Goal: Task Accomplishment & Management: Use online tool/utility

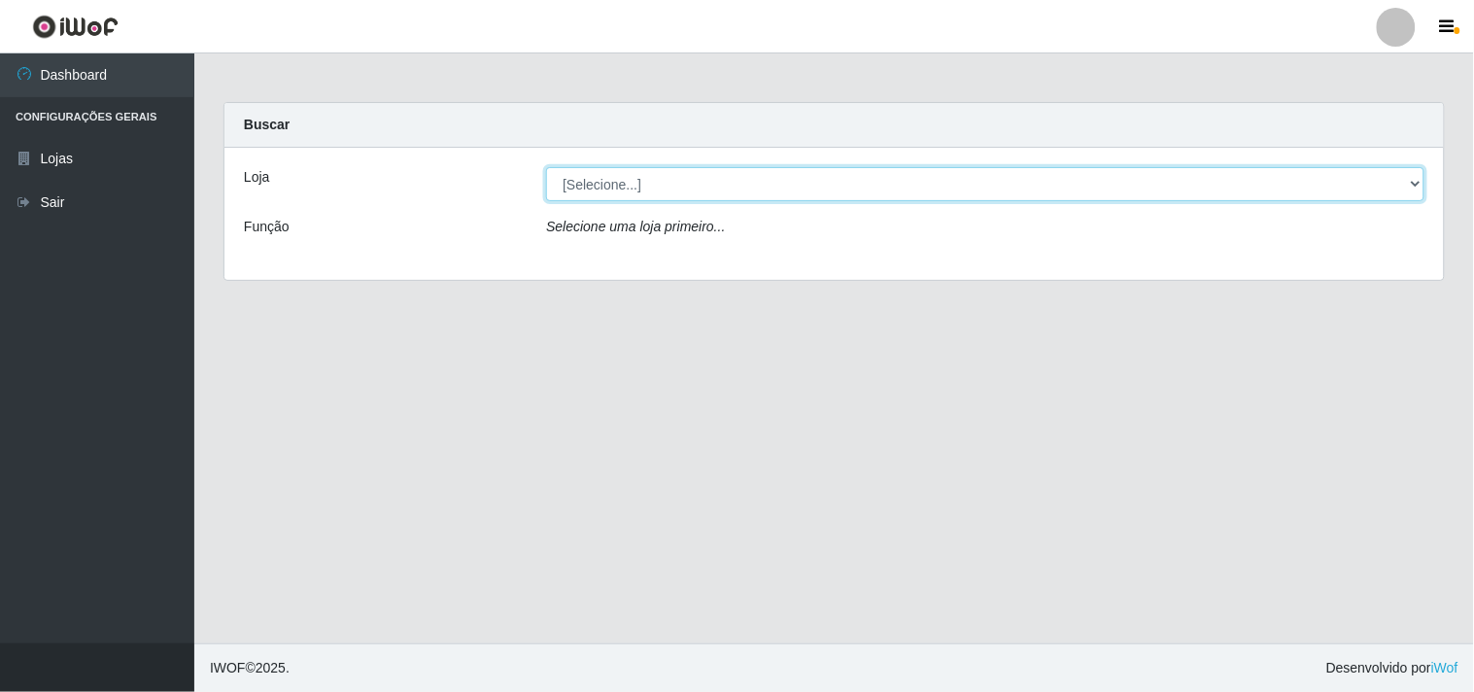
drag, startPoint x: 1420, startPoint y: 181, endPoint x: 1410, endPoint y: 183, distance: 10.9
click at [1420, 181] on select "[Selecione...] Hiper Queiroz - [GEOGRAPHIC_DATA]" at bounding box center [985, 184] width 878 height 34
select select "514"
click at [546, 167] on select "[Selecione...] Hiper Queiroz - [GEOGRAPHIC_DATA]" at bounding box center [985, 184] width 878 height 34
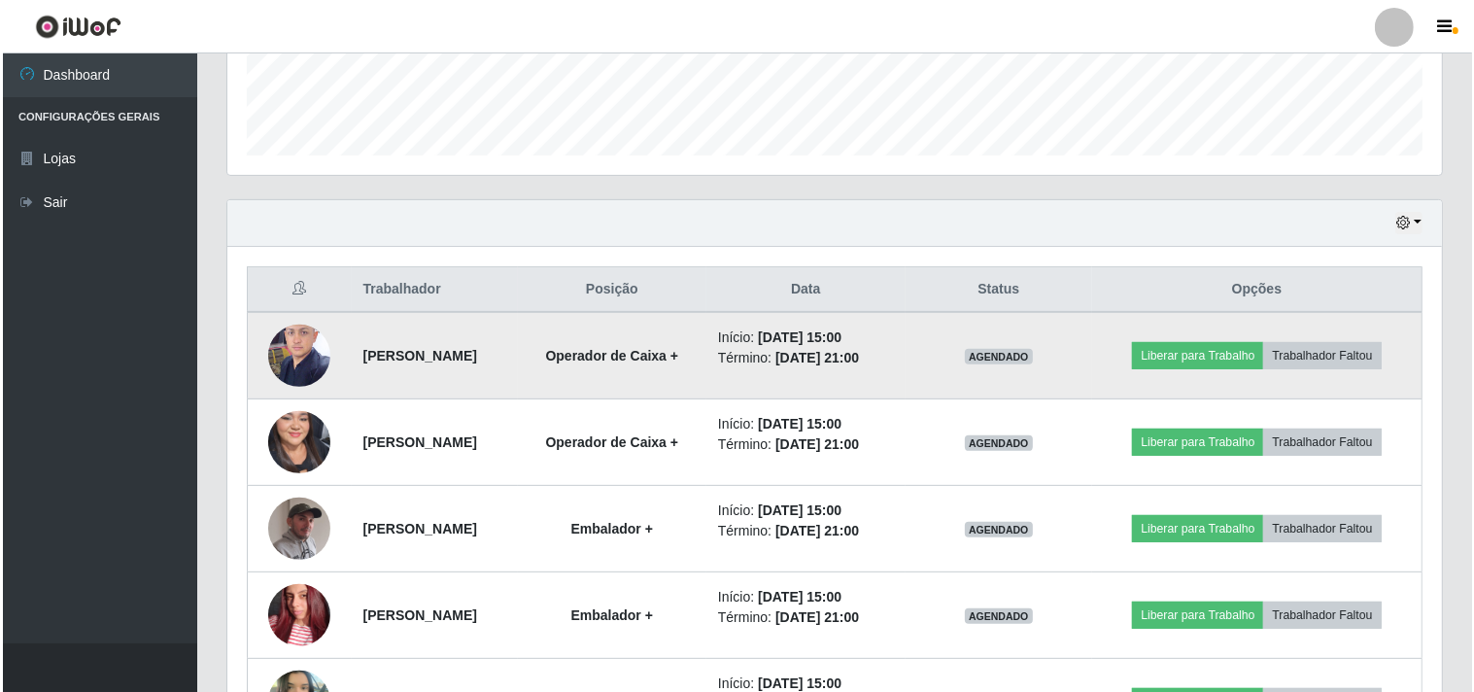
scroll to position [647, 0]
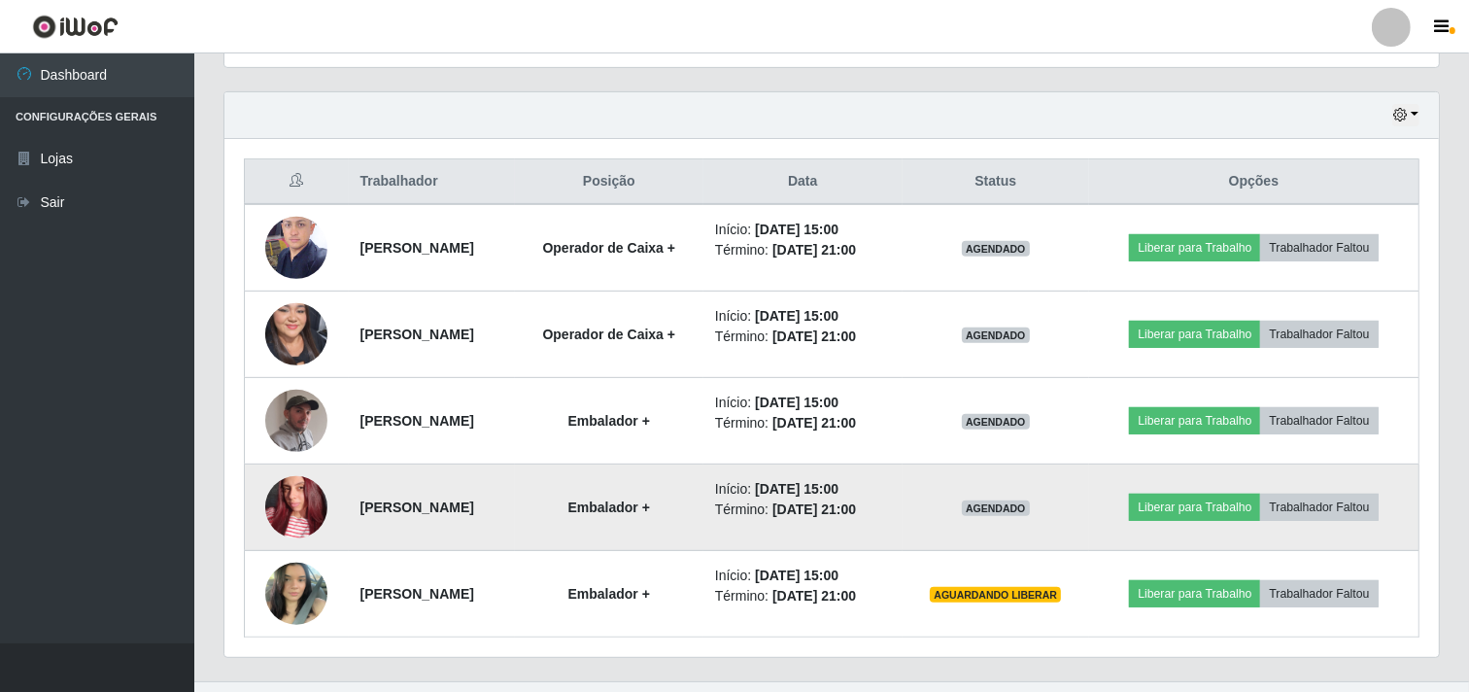
click at [277, 500] on img at bounding box center [296, 507] width 62 height 111
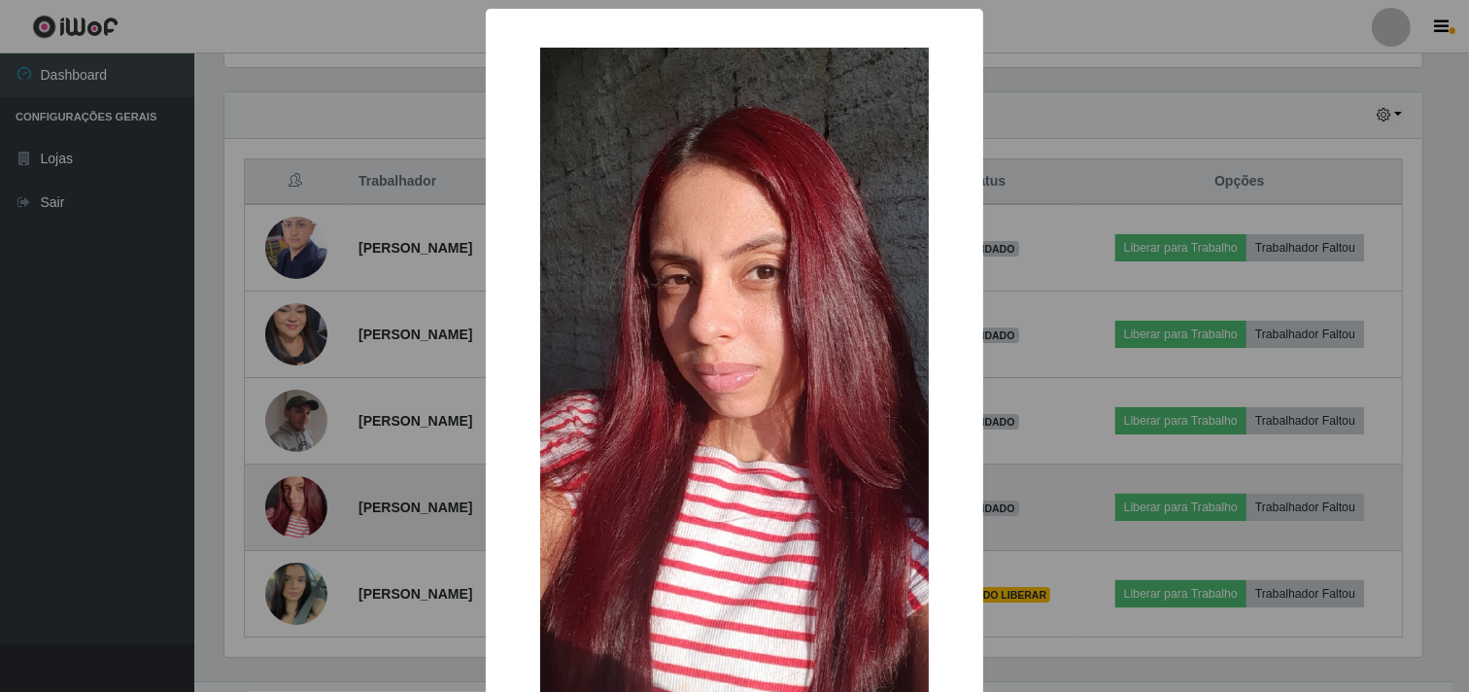
scroll to position [402, 1202]
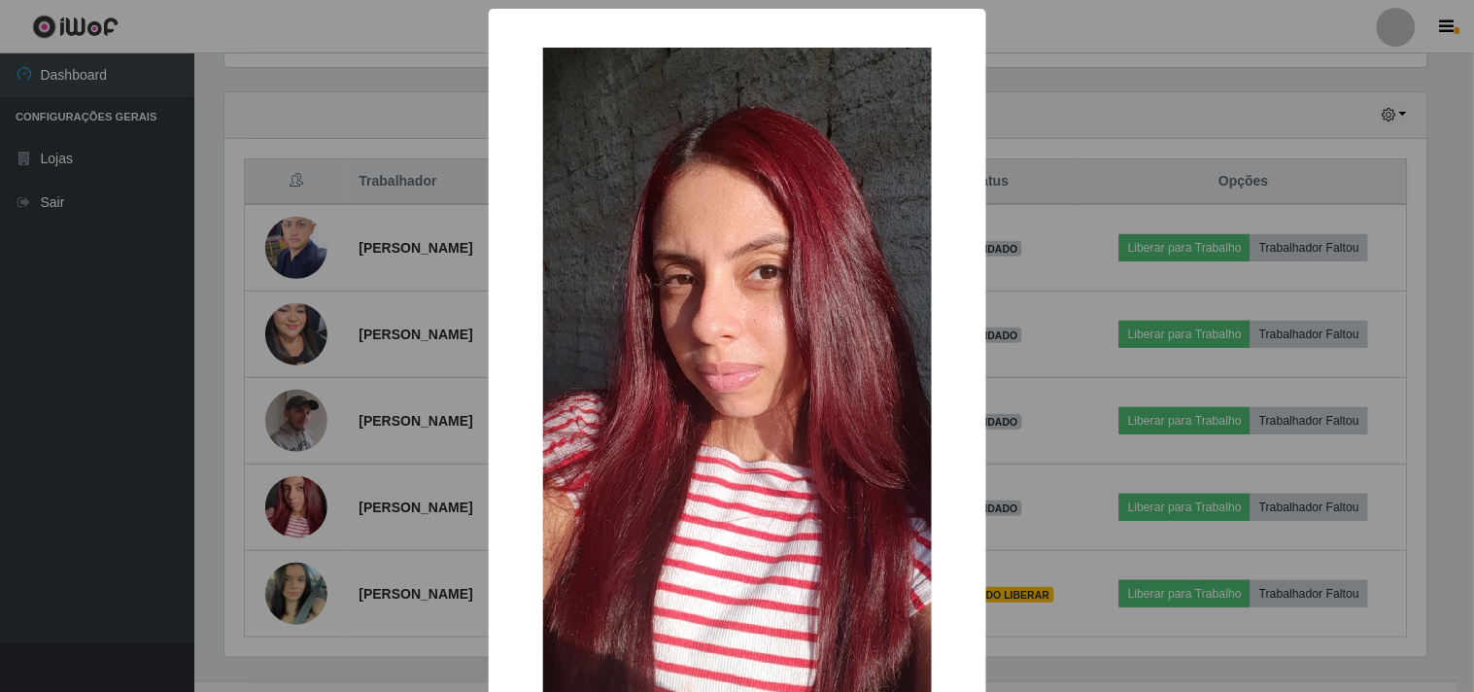
click at [140, 527] on div "× OK Cancel" at bounding box center [737, 346] width 1474 height 692
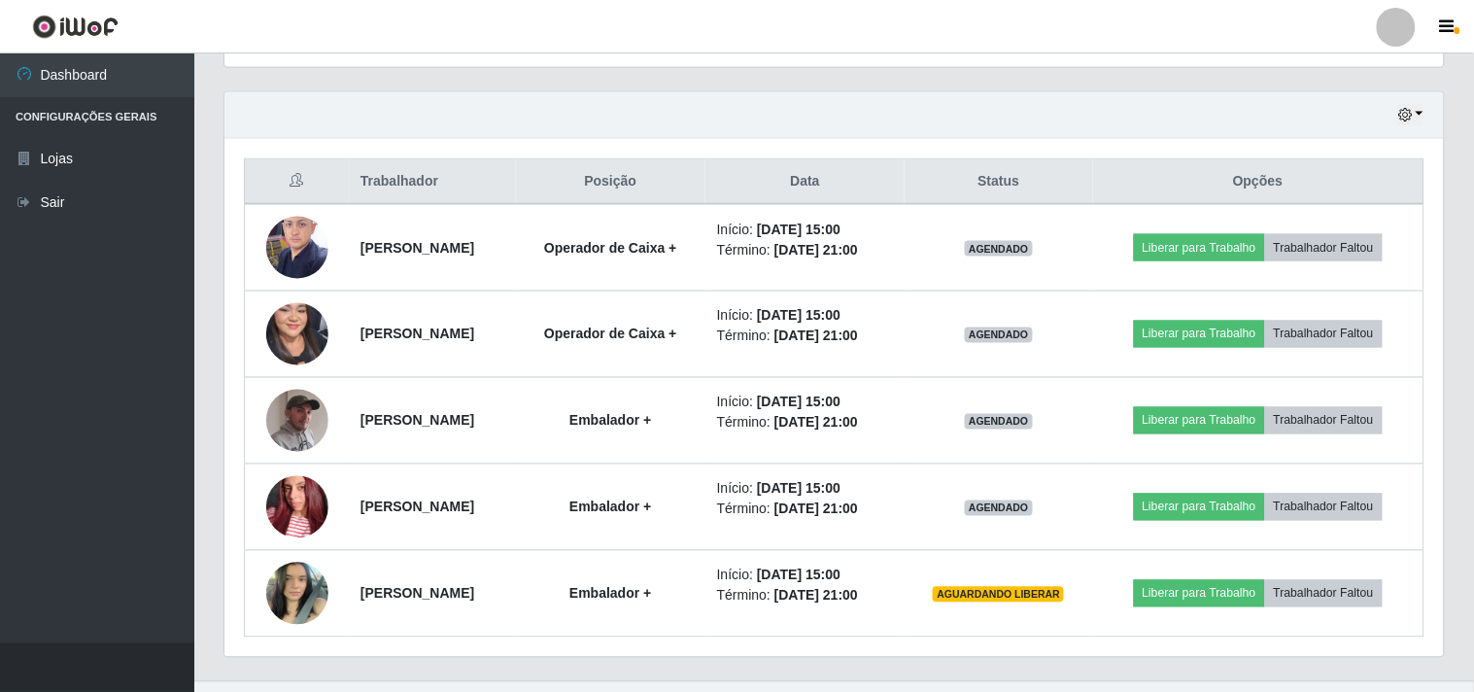
scroll to position [402, 1214]
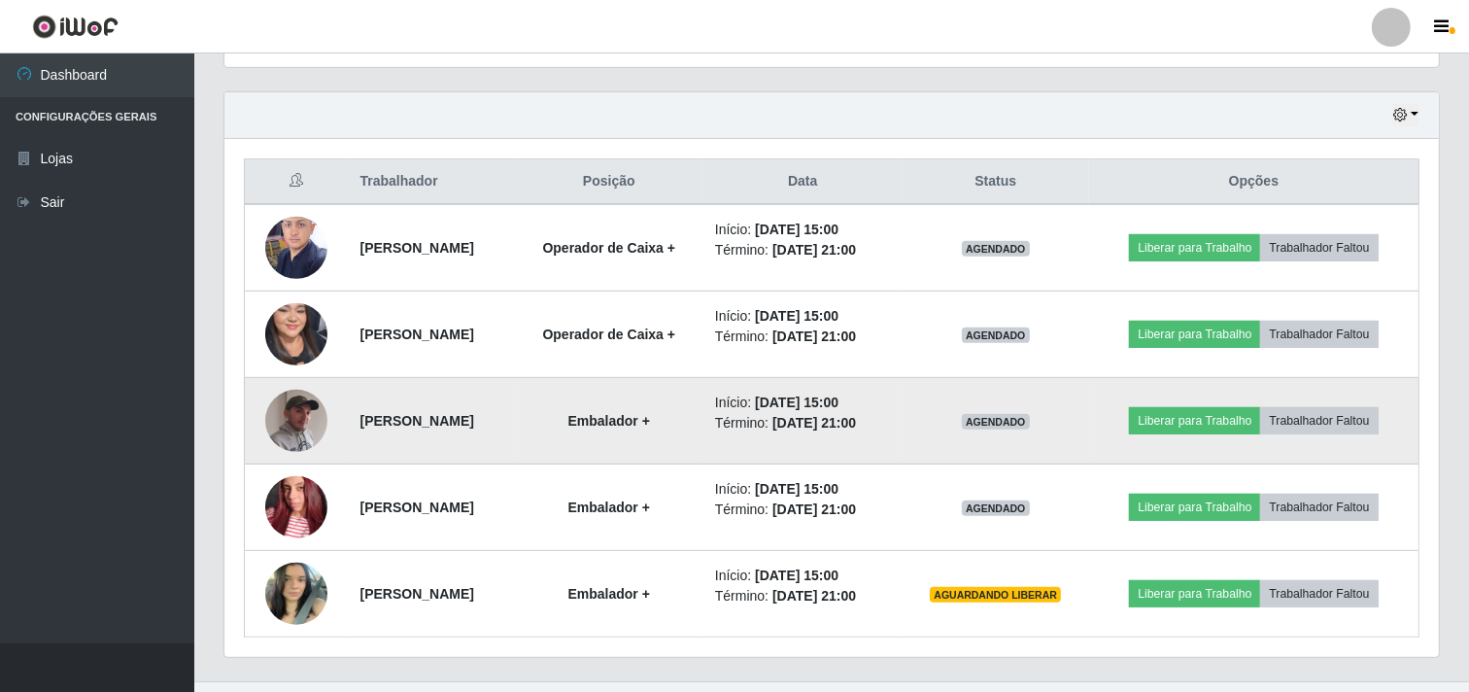
click at [286, 435] on img at bounding box center [296, 421] width 62 height 78
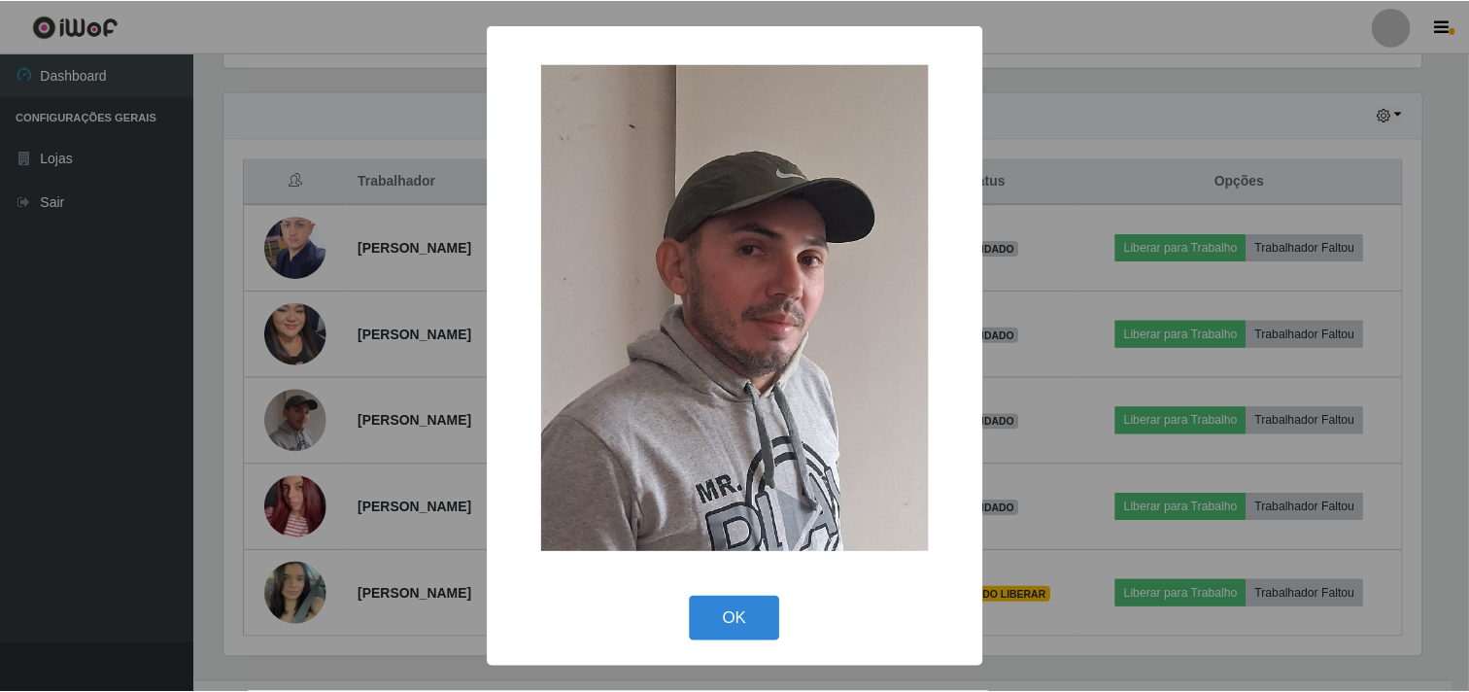
scroll to position [402, 1202]
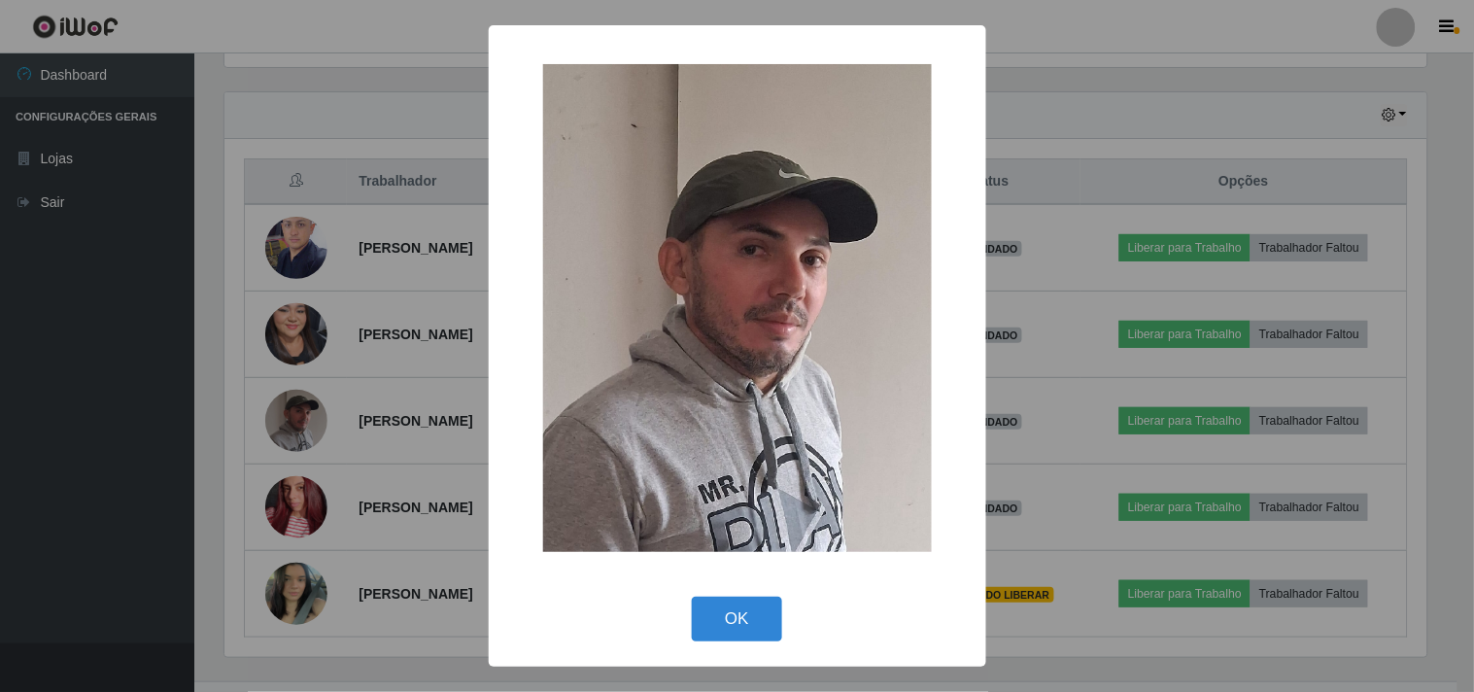
click at [53, 467] on div "× OK Cancel" at bounding box center [737, 346] width 1474 height 692
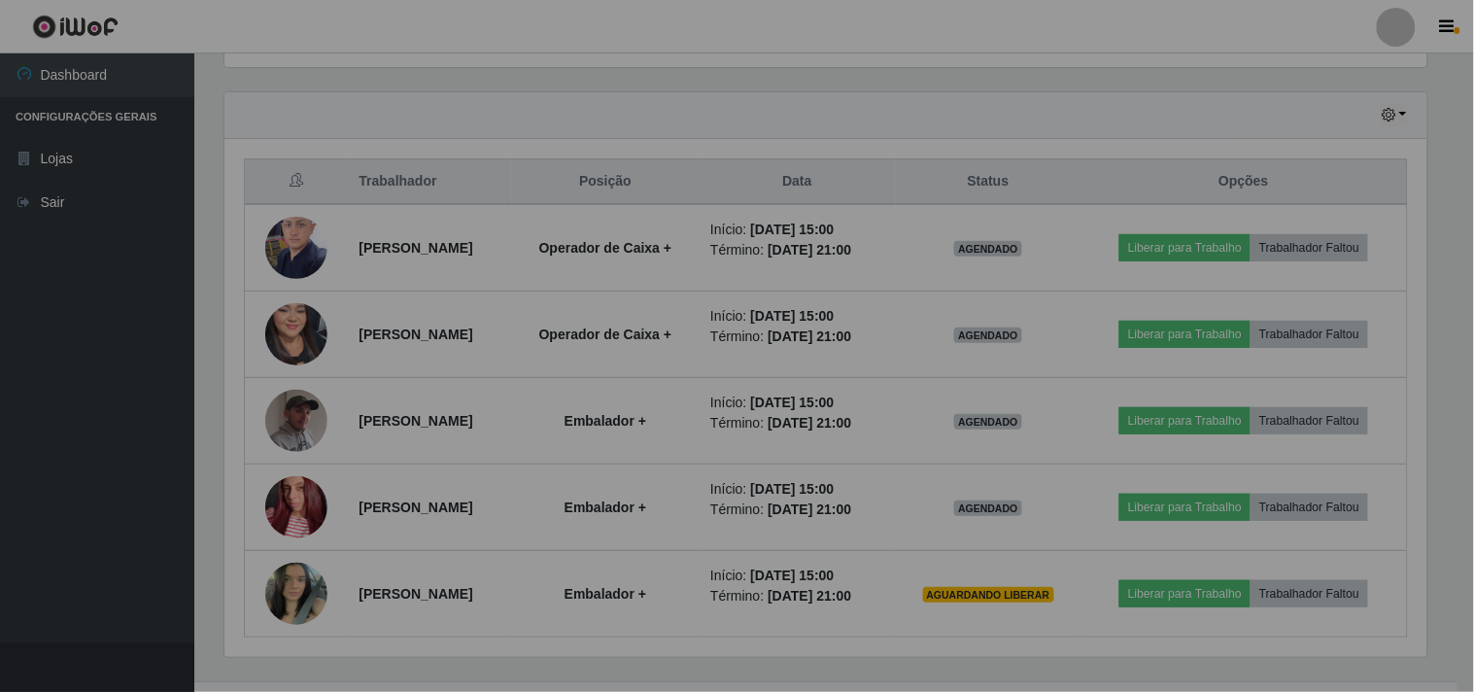
scroll to position [402, 1214]
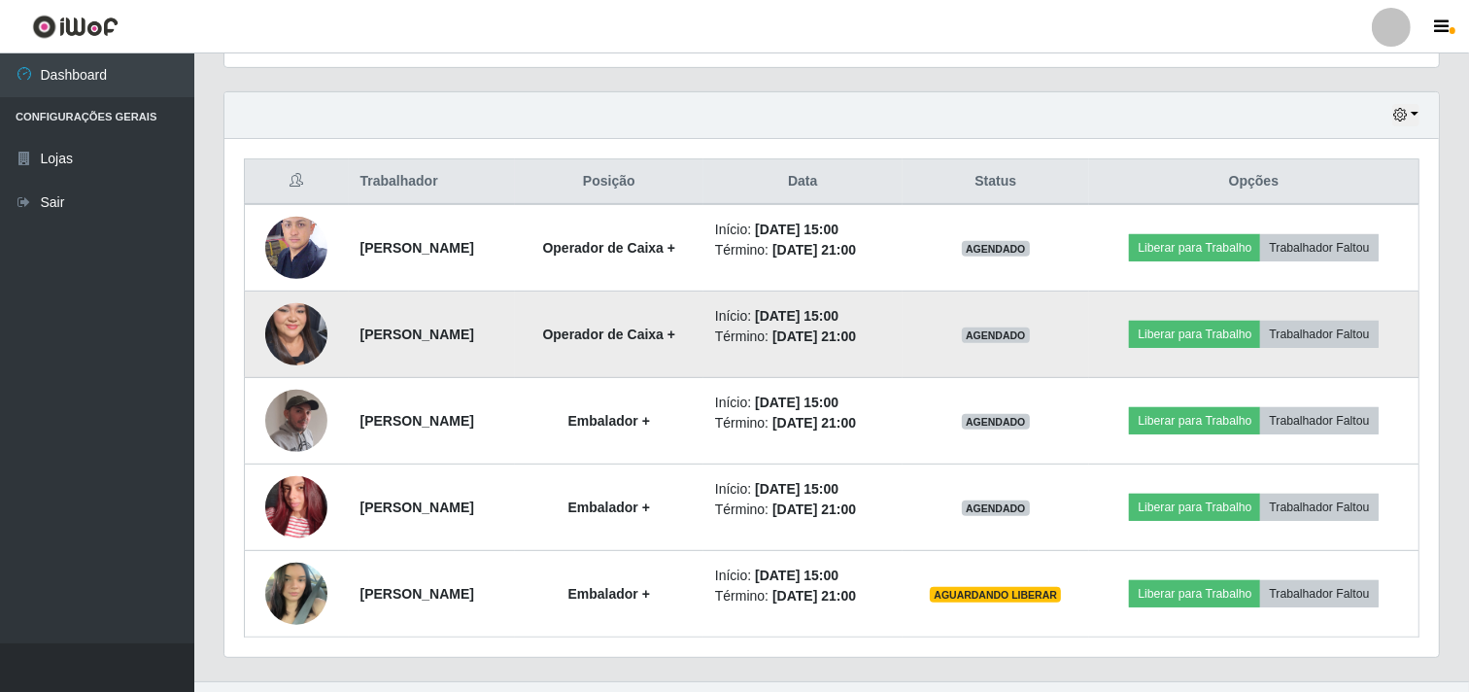
click at [289, 335] on img at bounding box center [296, 334] width 62 height 134
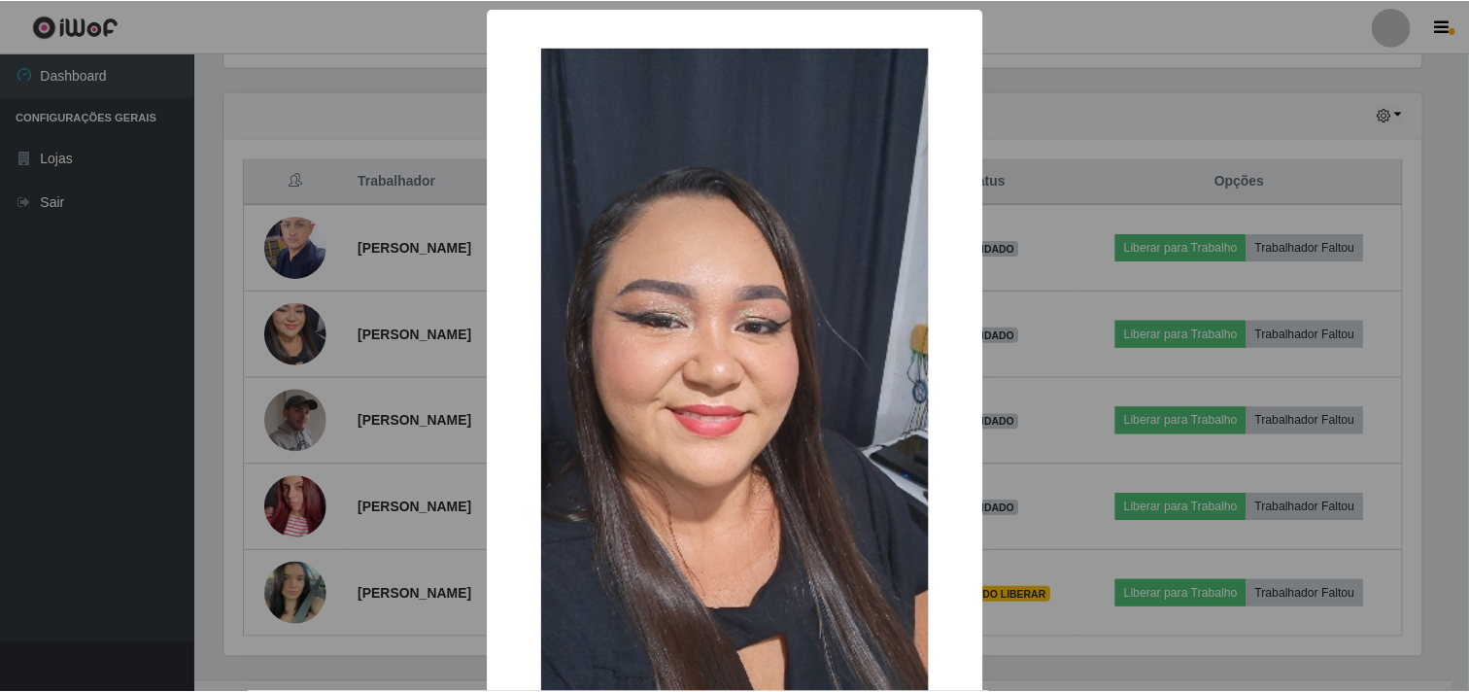
scroll to position [402, 1202]
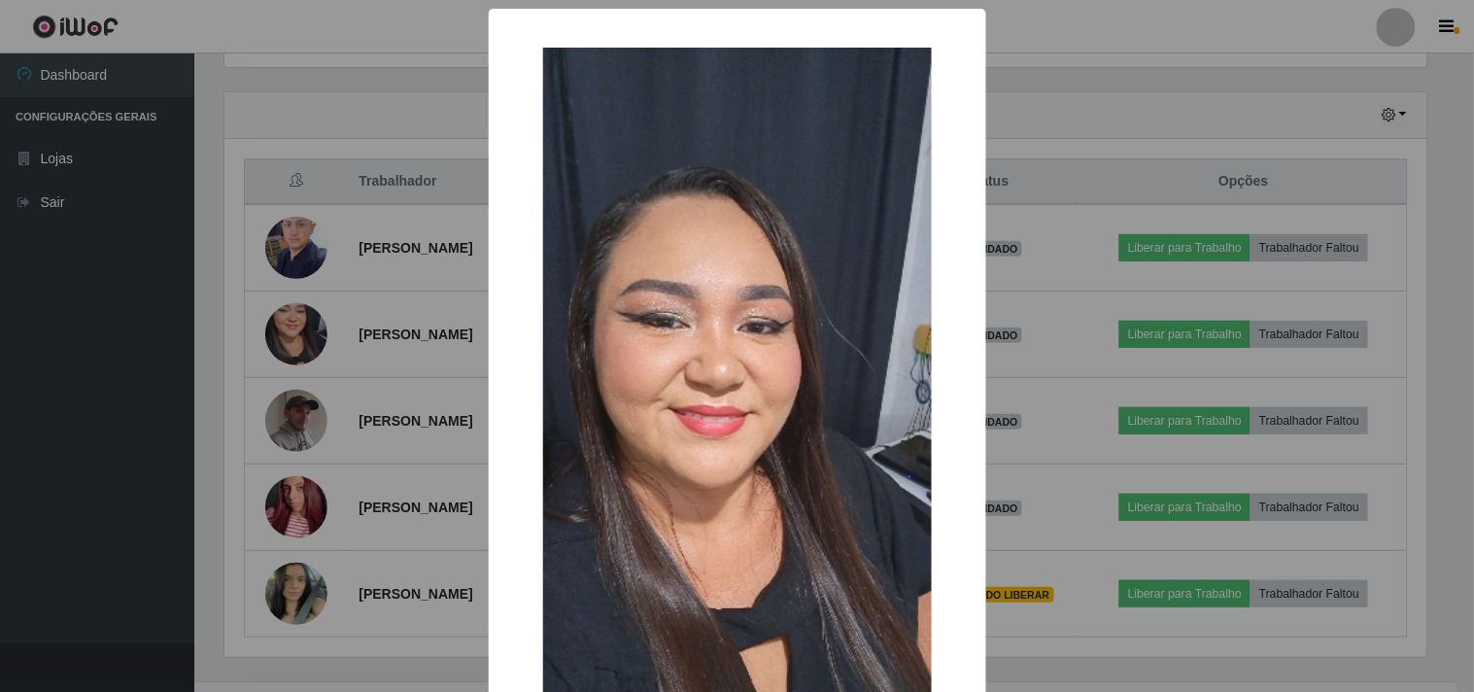
click at [19, 401] on div "× OK Cancel" at bounding box center [737, 346] width 1474 height 692
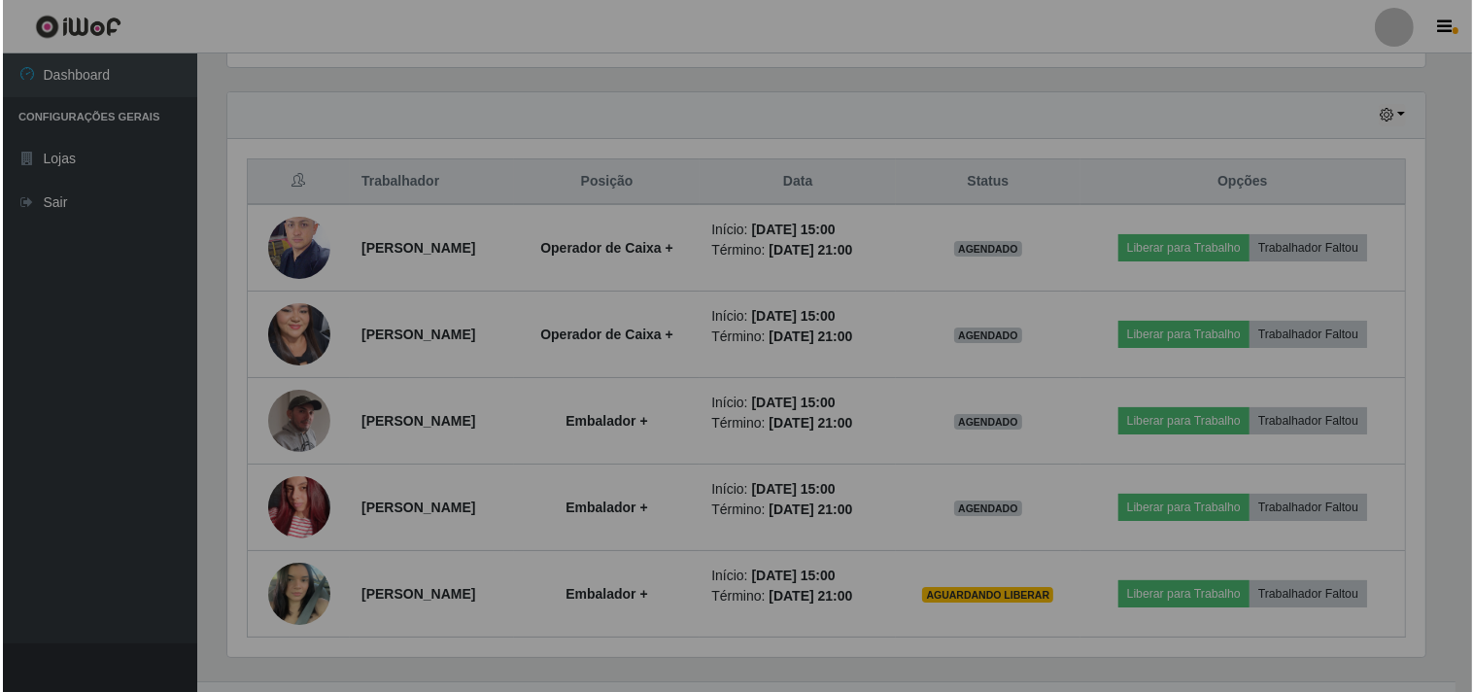
scroll to position [402, 1214]
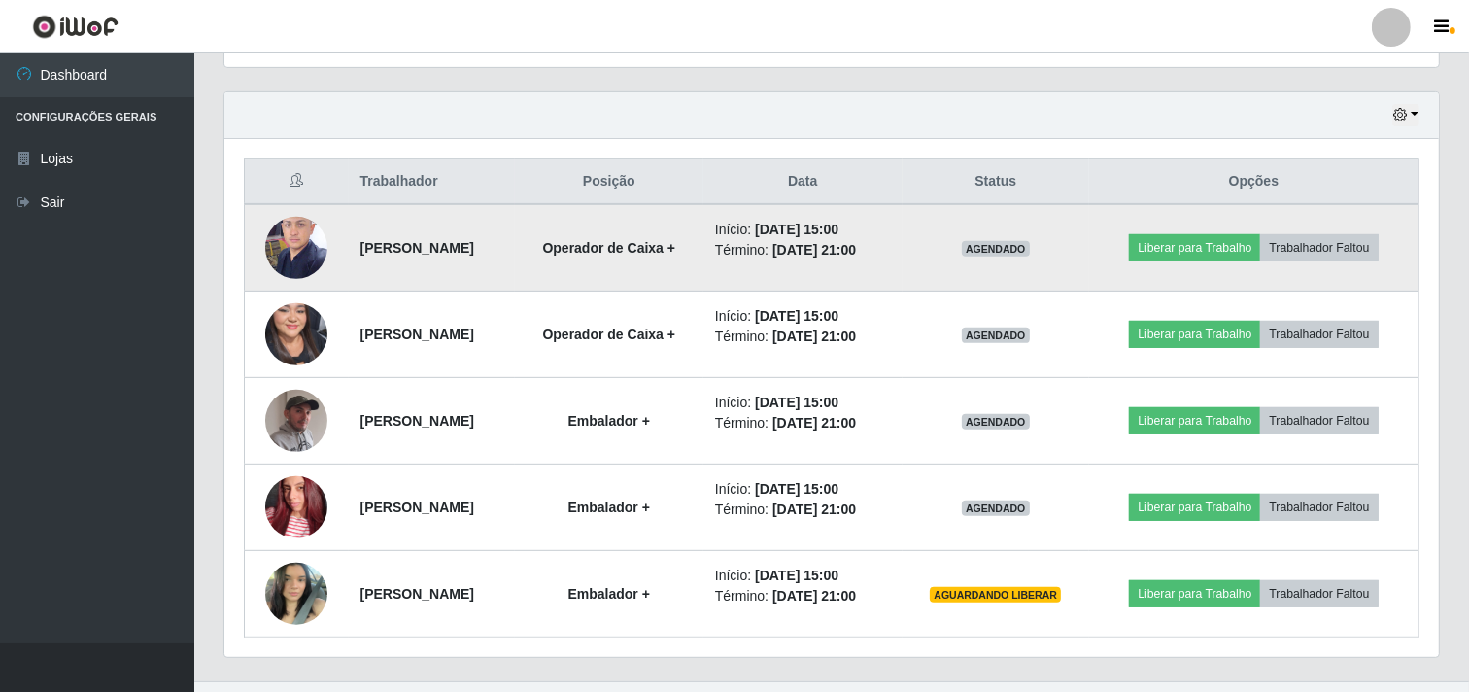
click at [307, 249] on img at bounding box center [296, 247] width 62 height 83
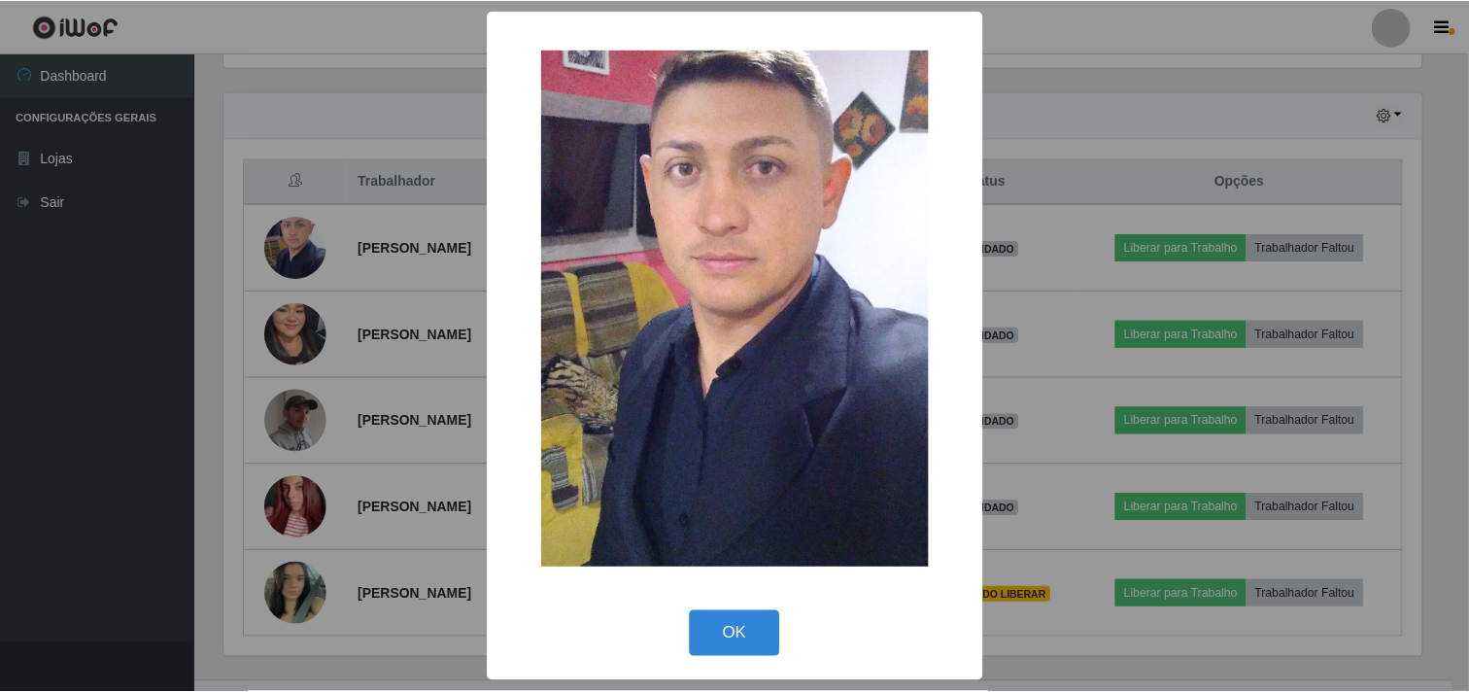
scroll to position [402, 1202]
click at [6, 403] on div "× OK Cancel" at bounding box center [737, 346] width 1474 height 692
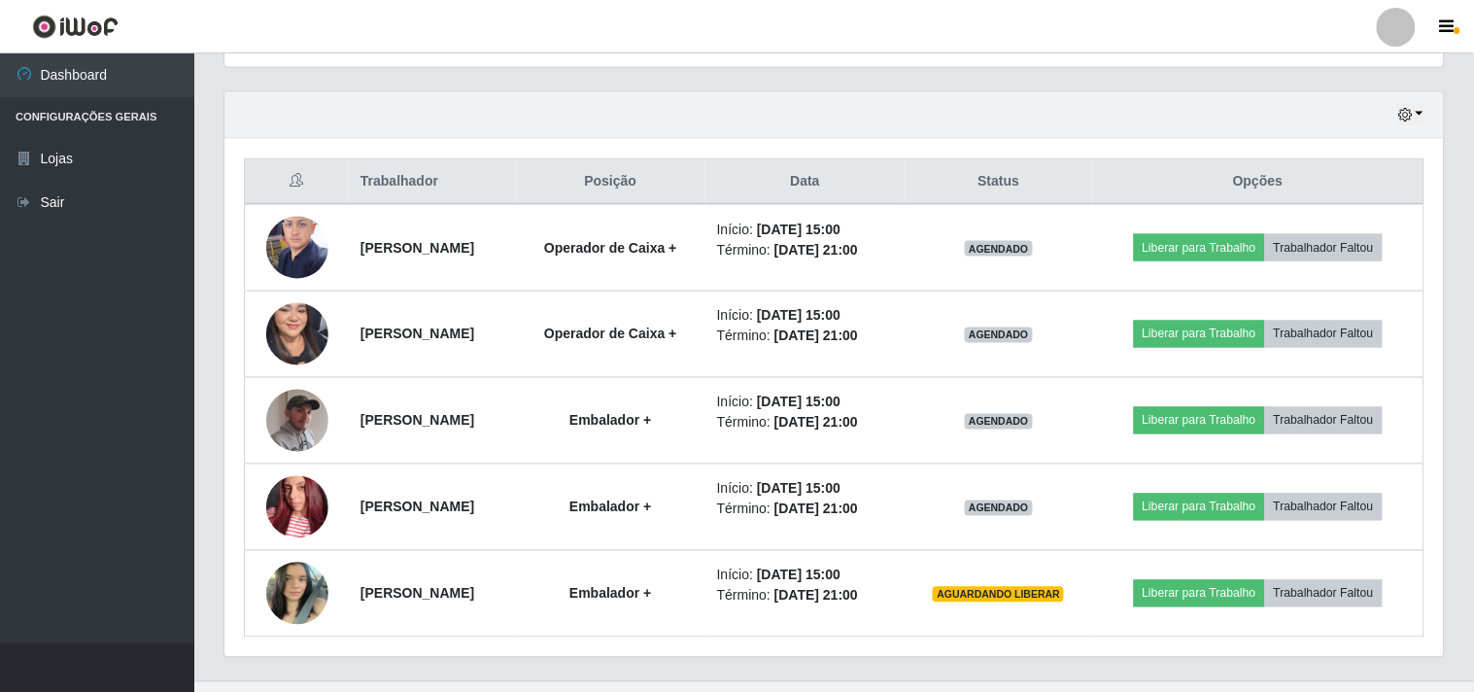
scroll to position [402, 1214]
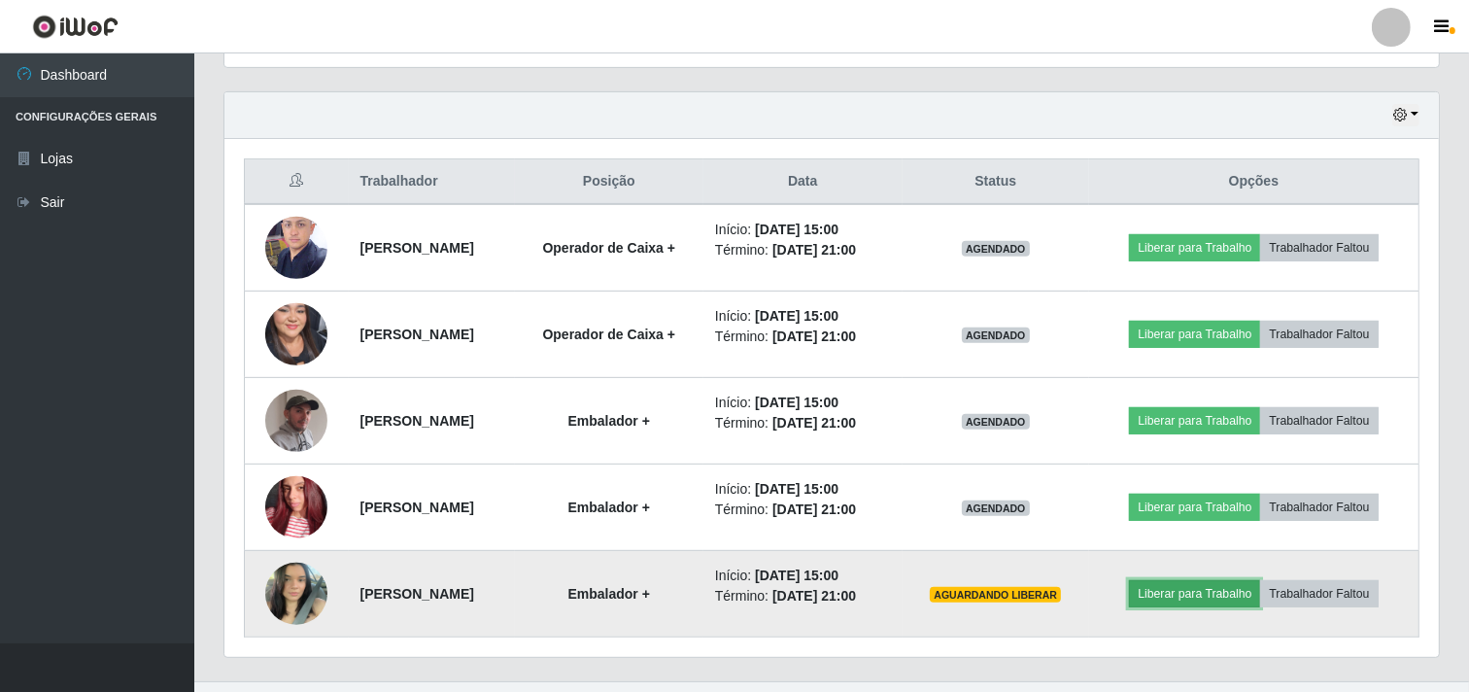
click at [1198, 597] on button "Liberar para Trabalho" at bounding box center [1194, 593] width 131 height 27
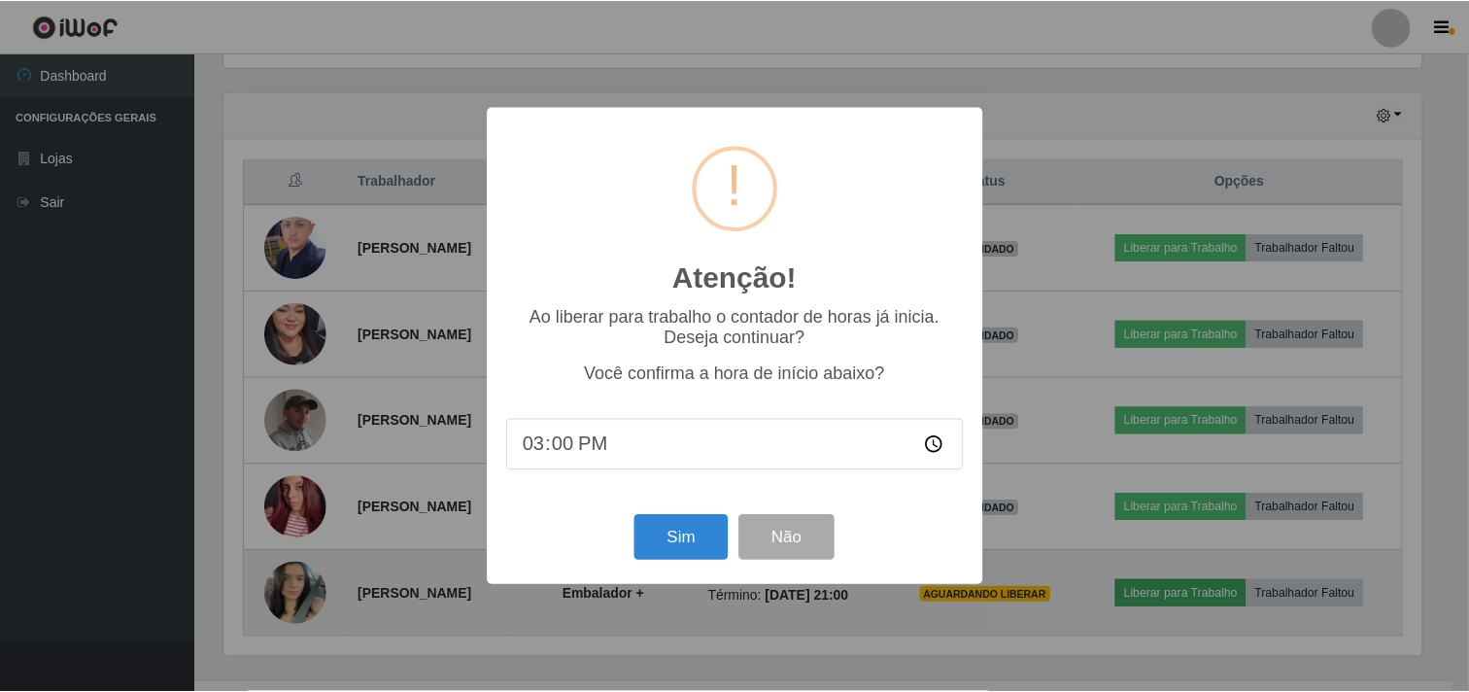
scroll to position [402, 1202]
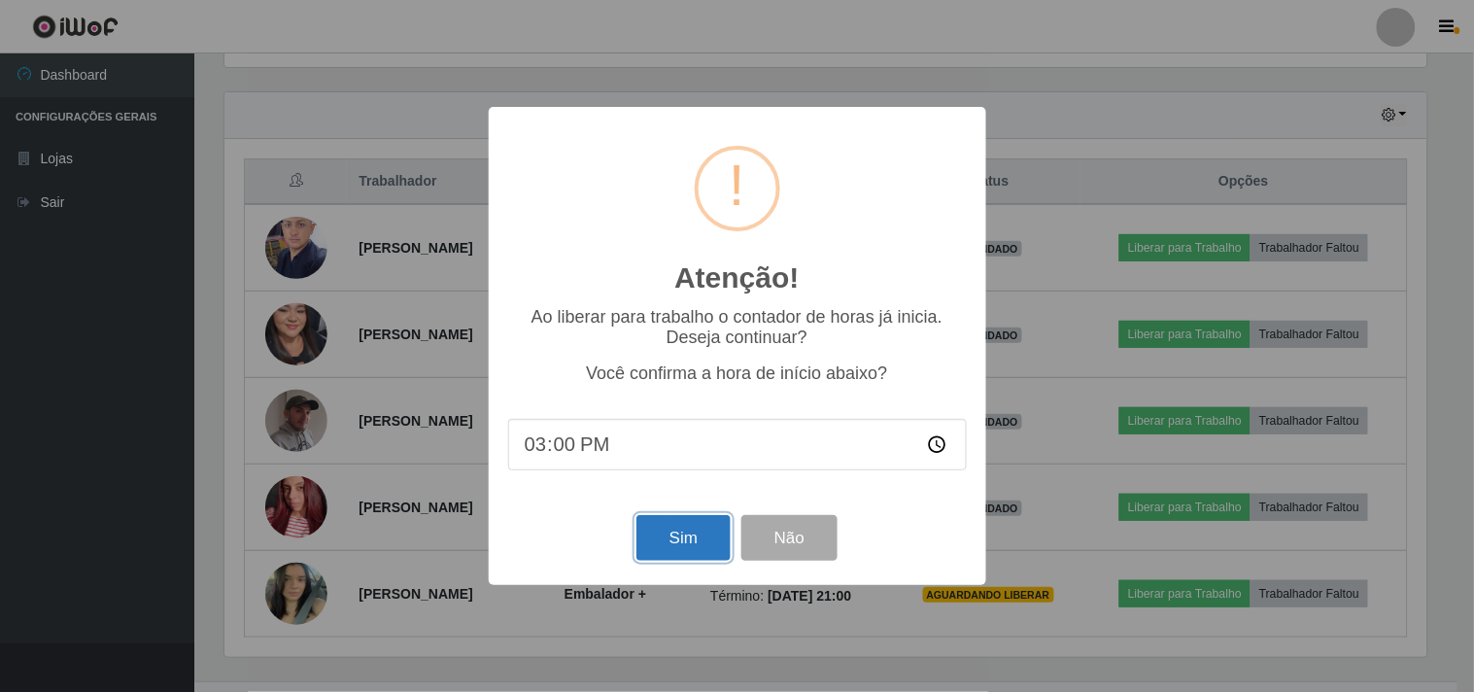
click at [664, 548] on button "Sim" at bounding box center [683, 538] width 94 height 46
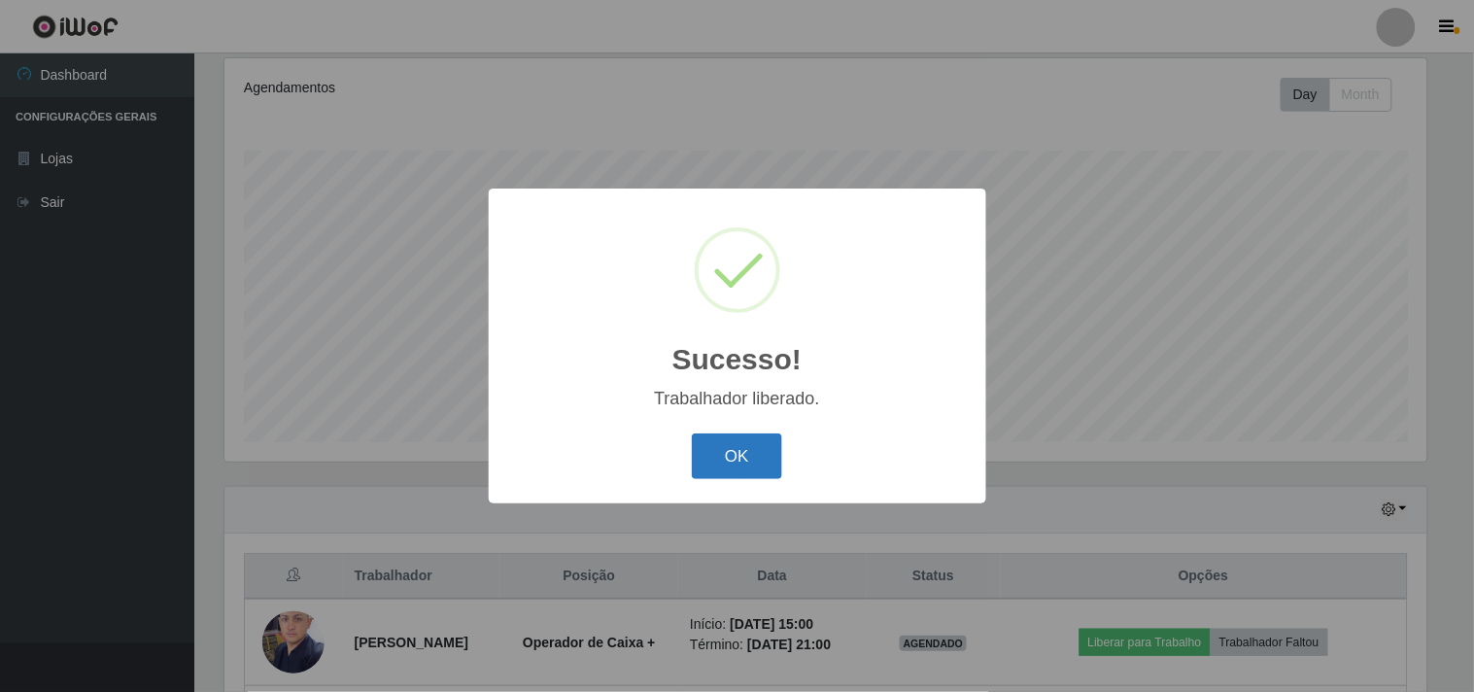
click at [726, 460] on button "OK" at bounding box center [737, 456] width 90 height 46
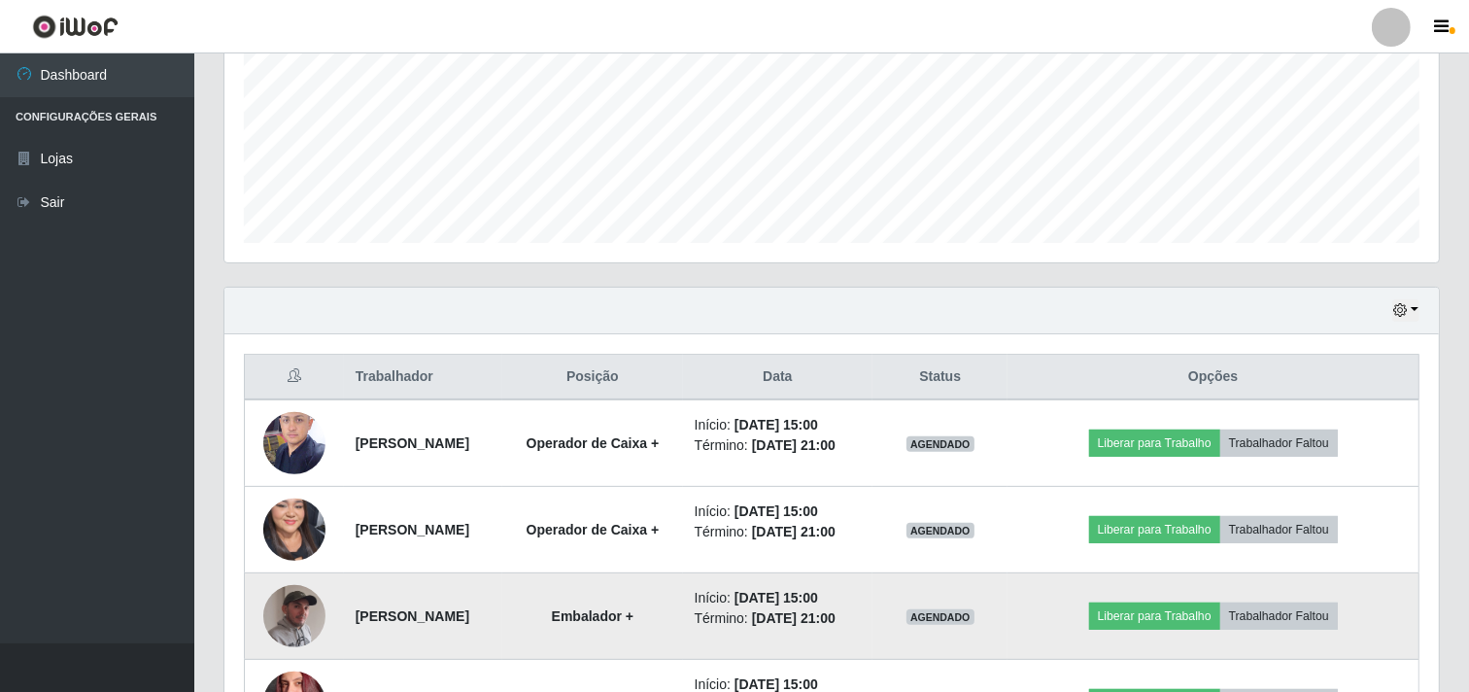
scroll to position [468, 0]
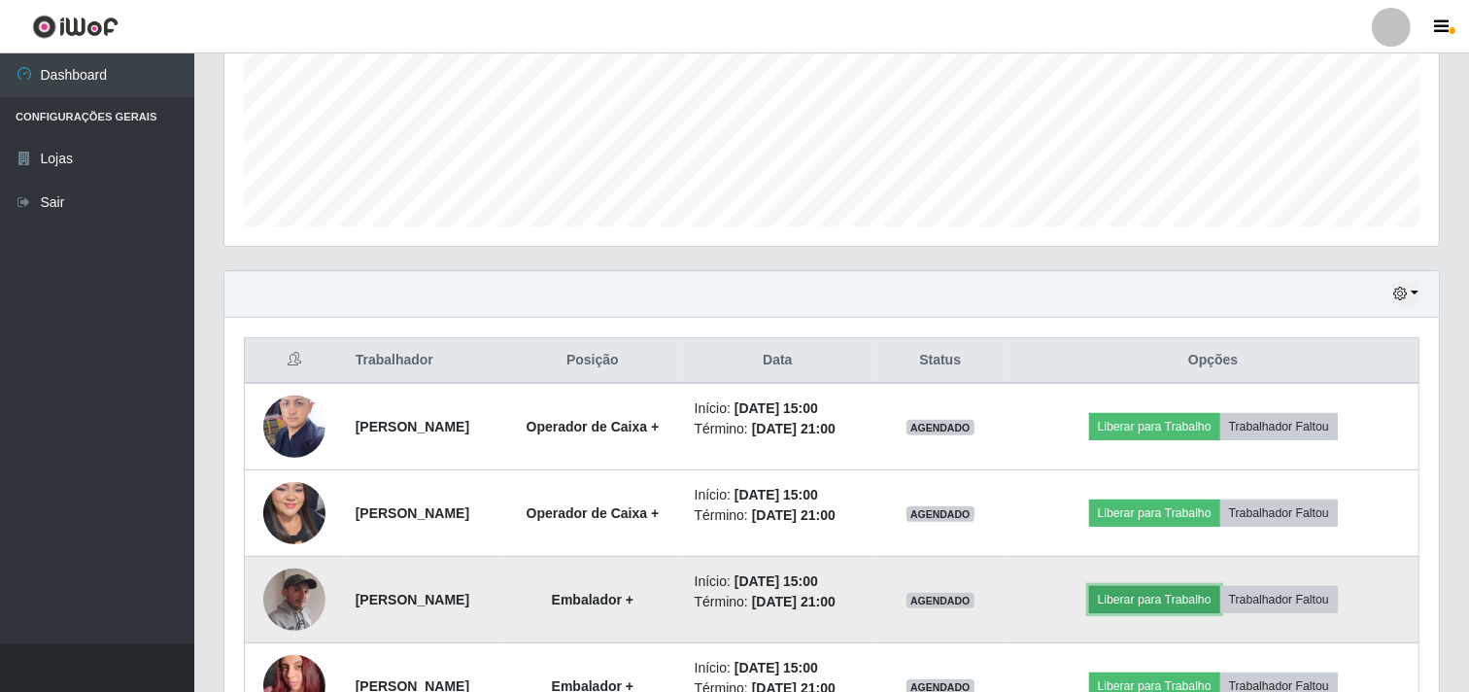
click at [1183, 597] on button "Liberar para Trabalho" at bounding box center [1154, 599] width 131 height 27
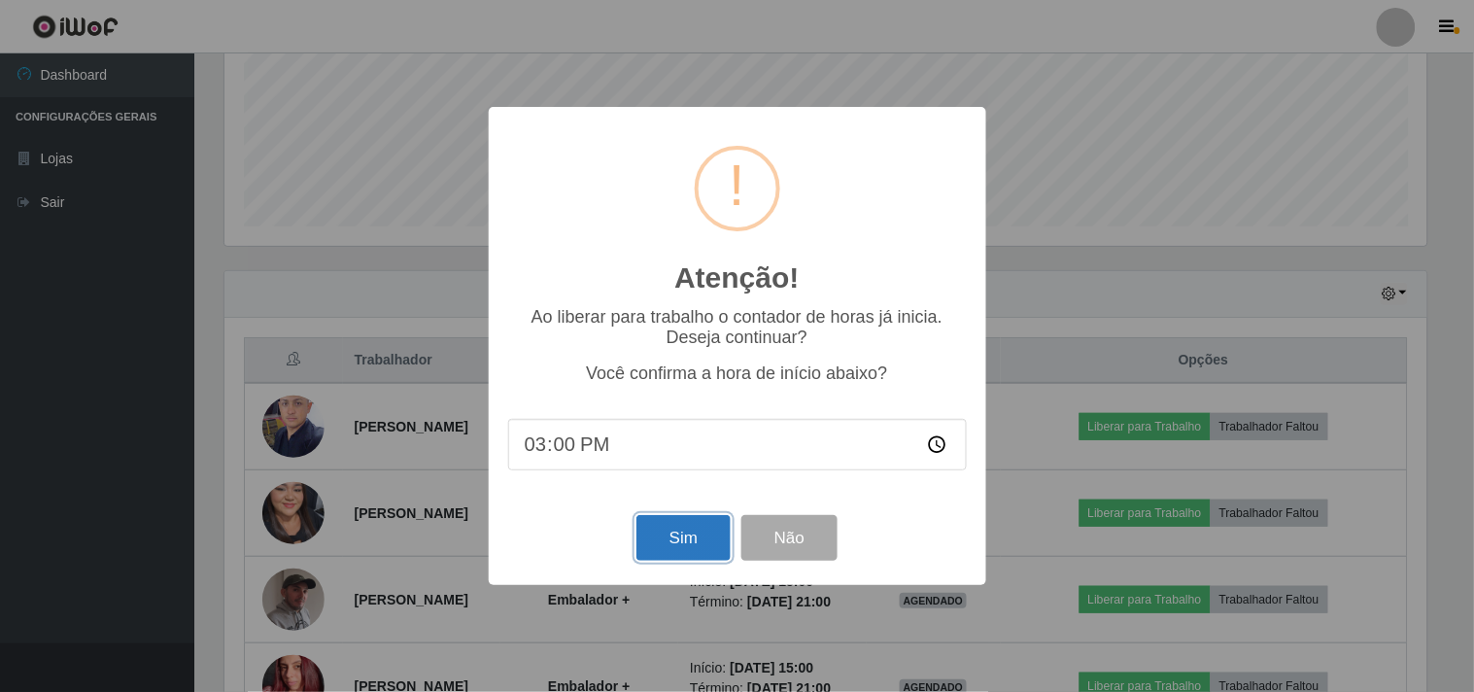
click at [720, 547] on button "Sim" at bounding box center [683, 538] width 94 height 46
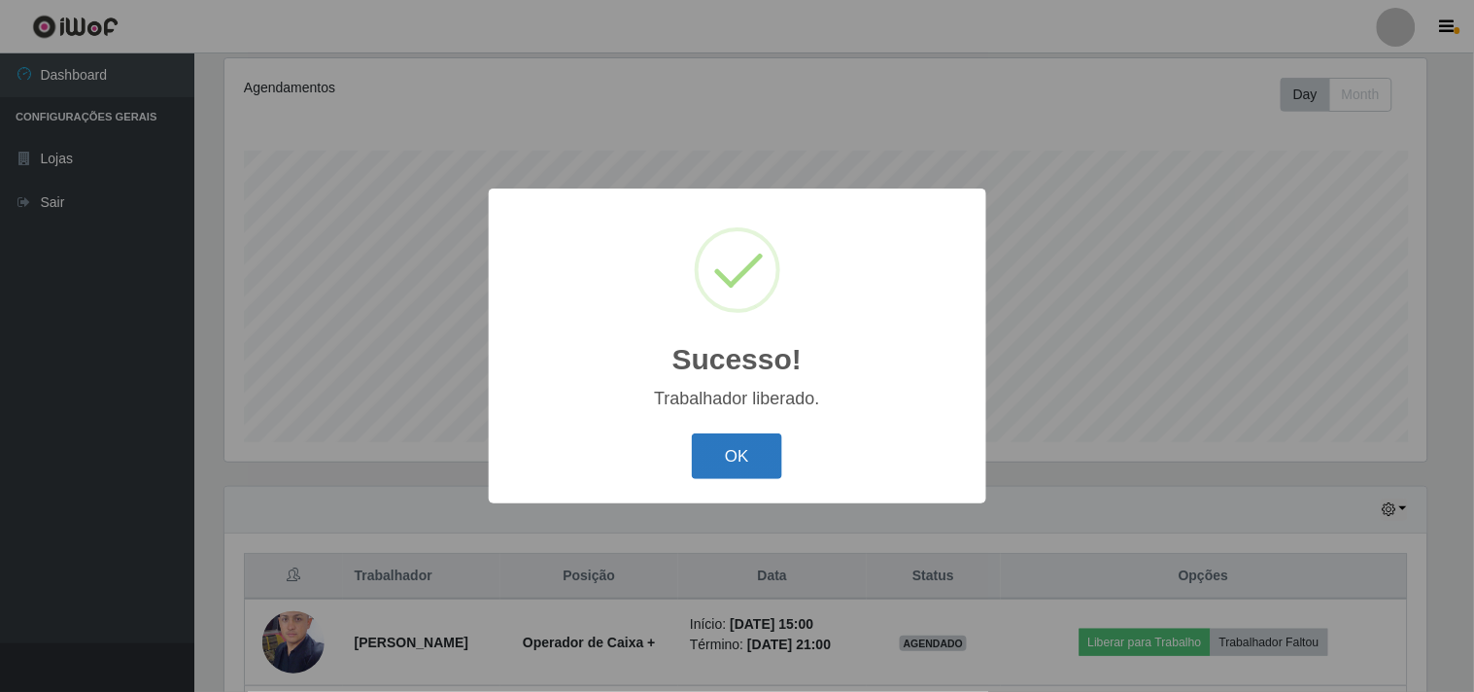
click at [759, 454] on button "OK" at bounding box center [737, 456] width 90 height 46
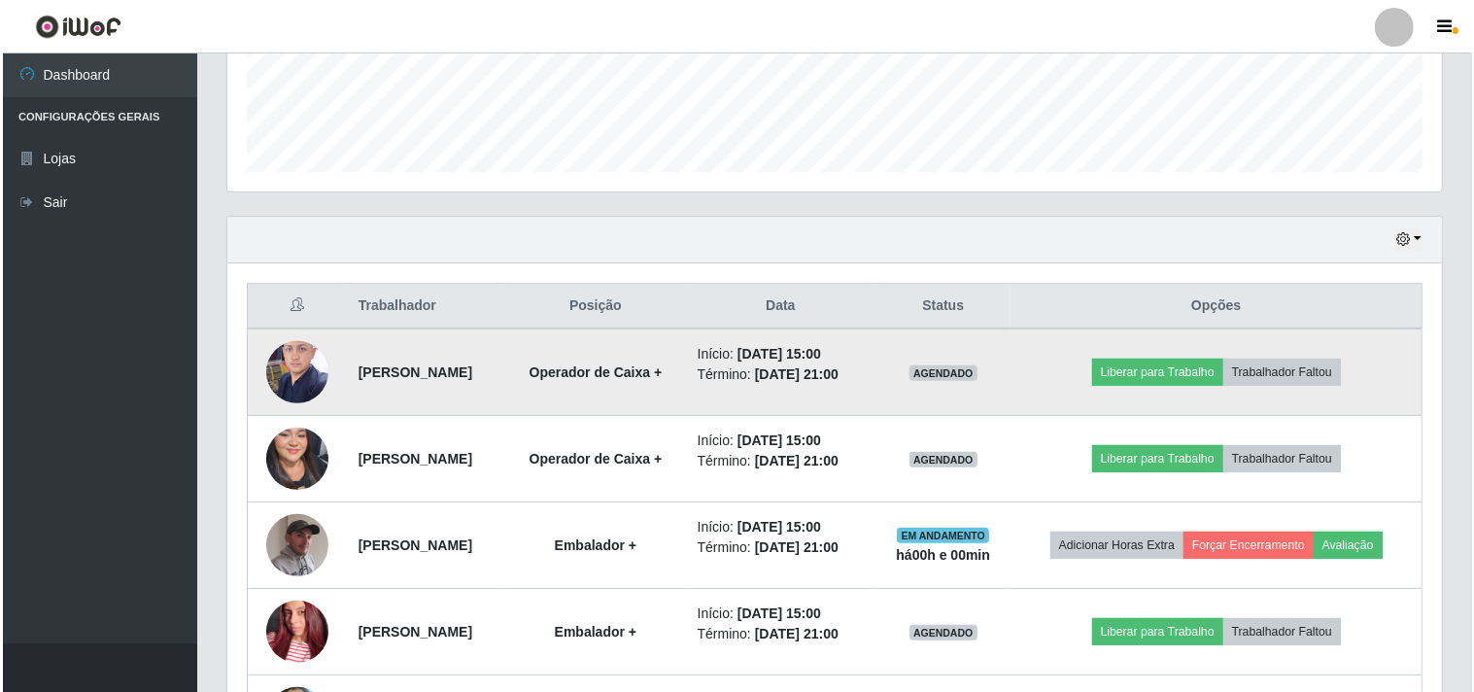
scroll to position [576, 0]
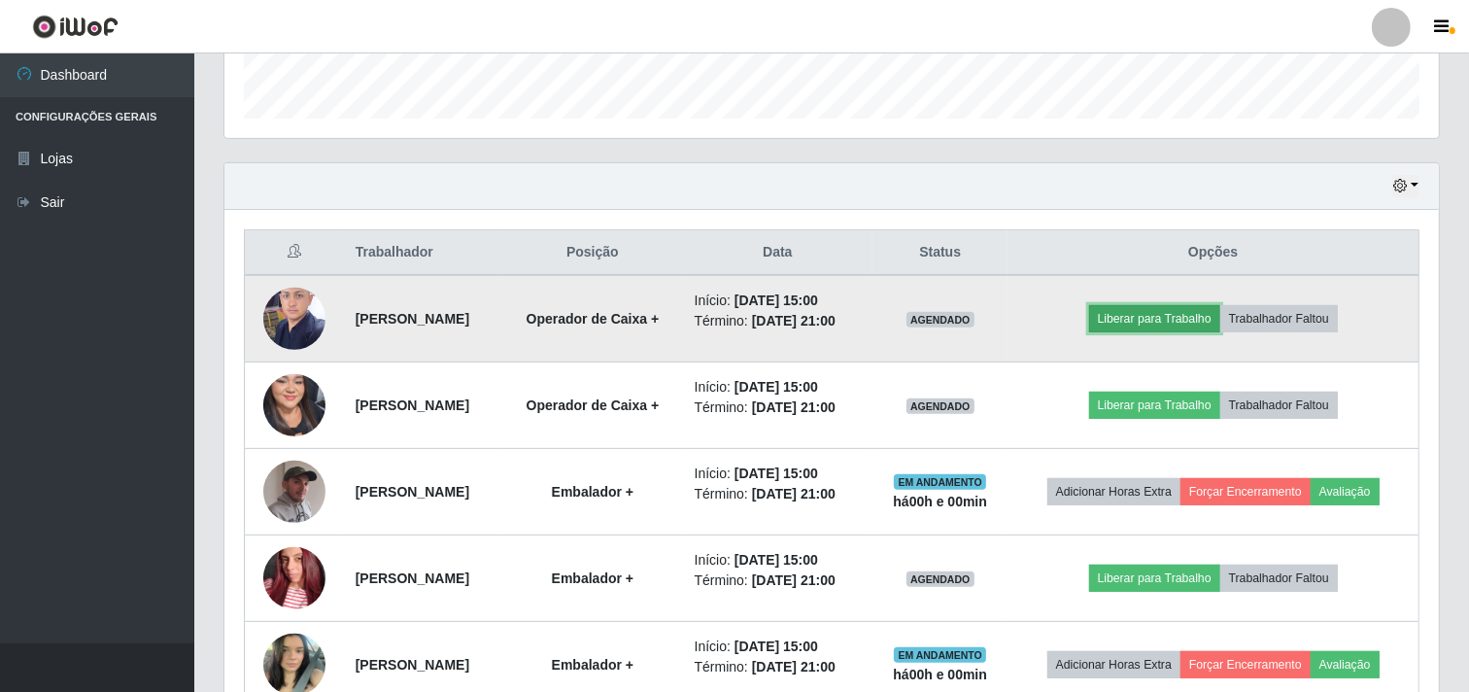
click at [1150, 323] on button "Liberar para Trabalho" at bounding box center [1154, 318] width 131 height 27
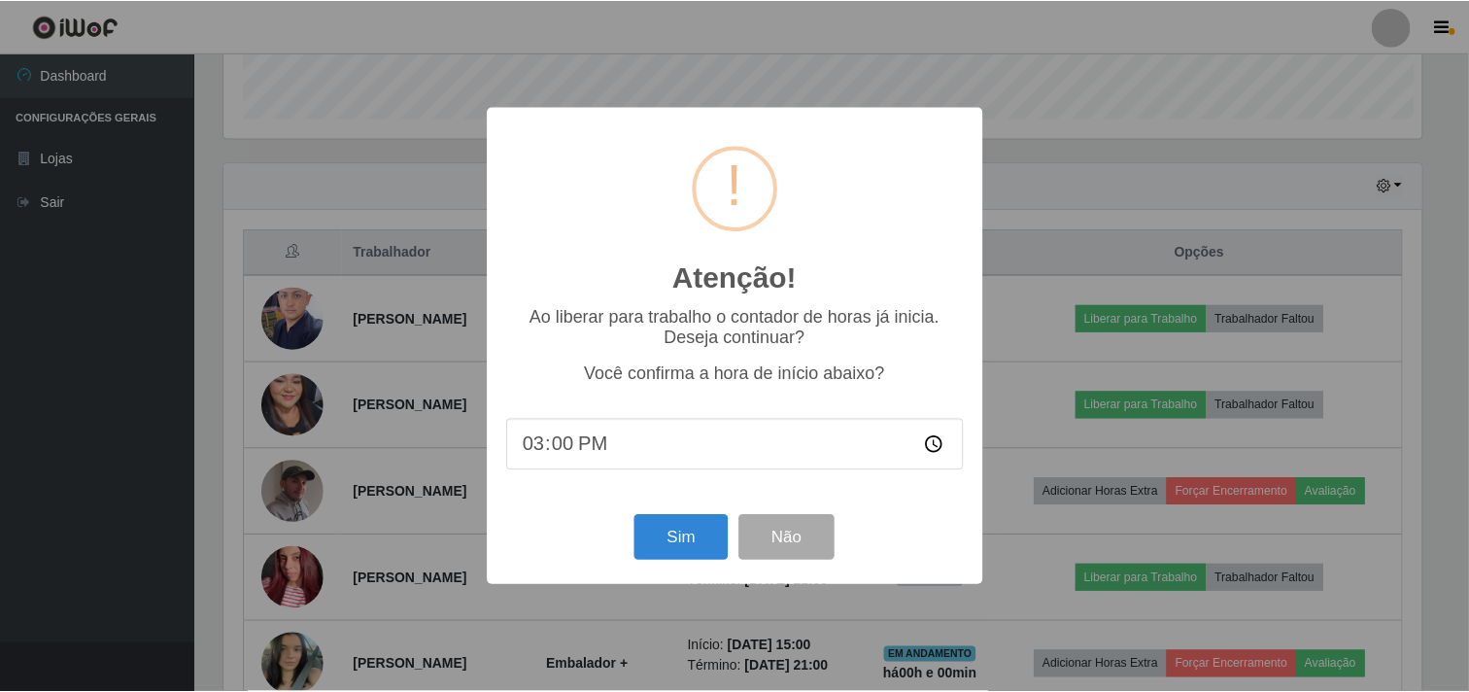
scroll to position [402, 1202]
drag, startPoint x: 677, startPoint y: 552, endPoint x: 701, endPoint y: 516, distance: 43.4
click at [678, 551] on button "Sim" at bounding box center [683, 538] width 94 height 46
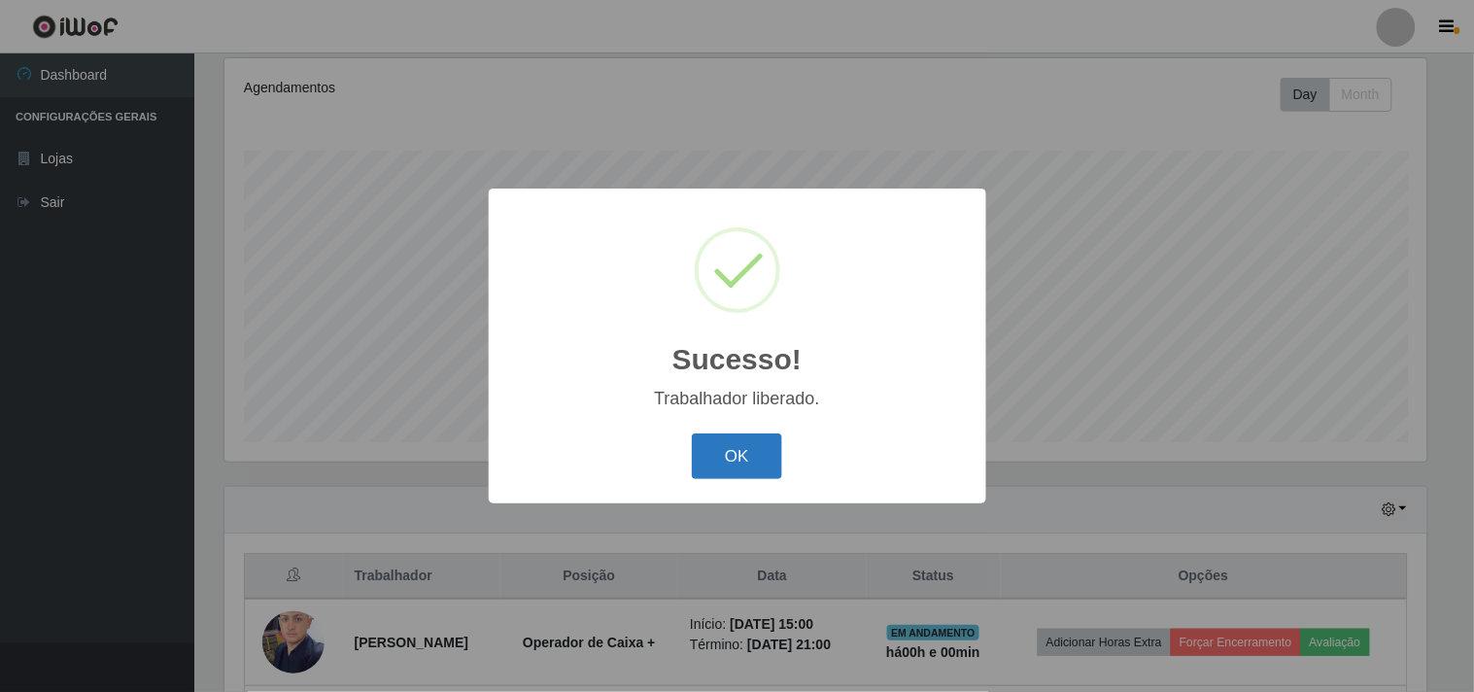
click at [736, 455] on button "OK" at bounding box center [737, 456] width 90 height 46
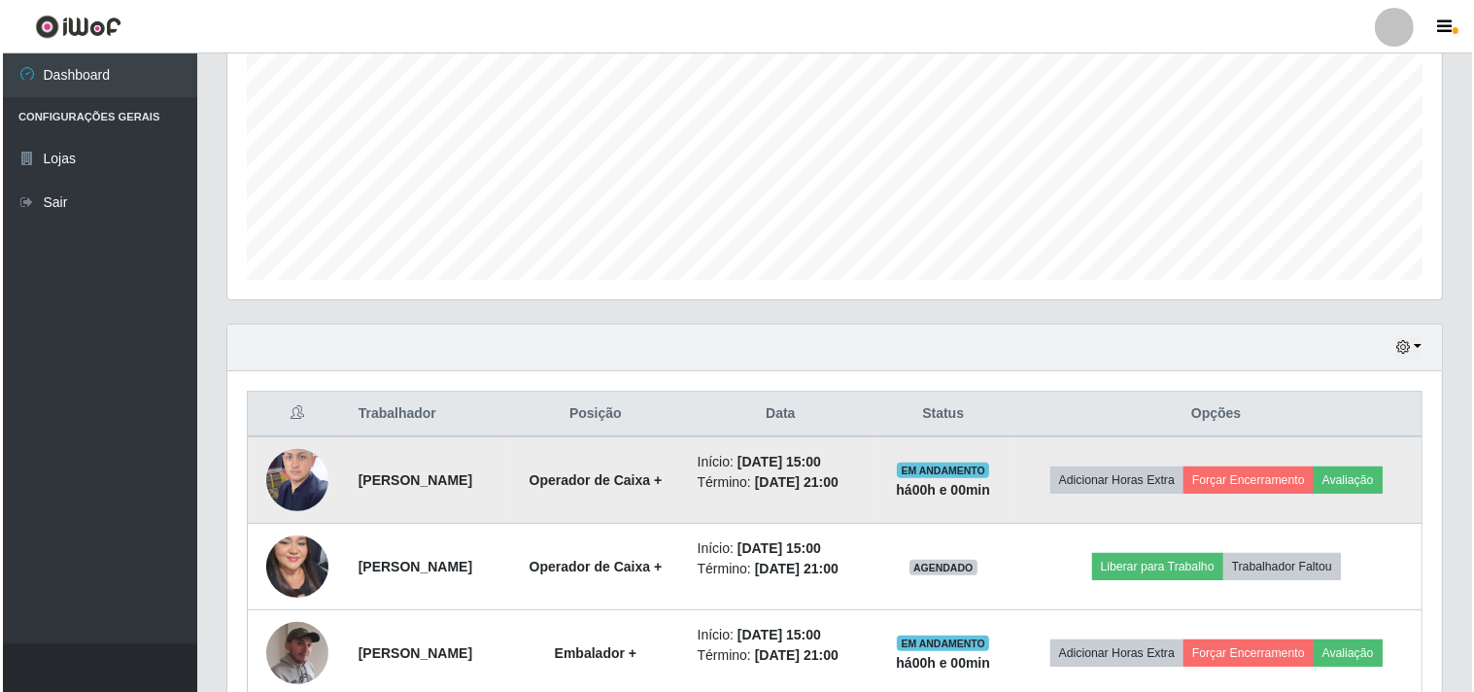
scroll to position [468, 0]
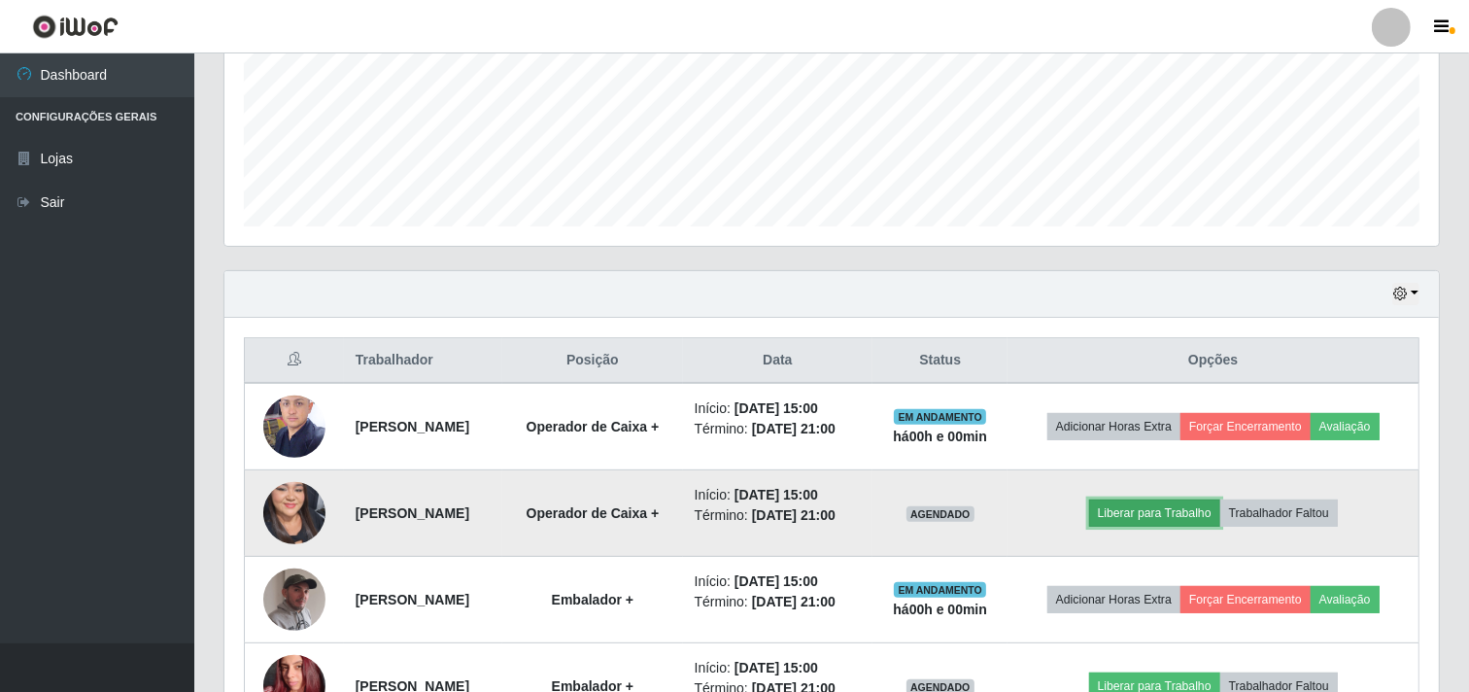
click at [1147, 515] on button "Liberar para Trabalho" at bounding box center [1154, 512] width 131 height 27
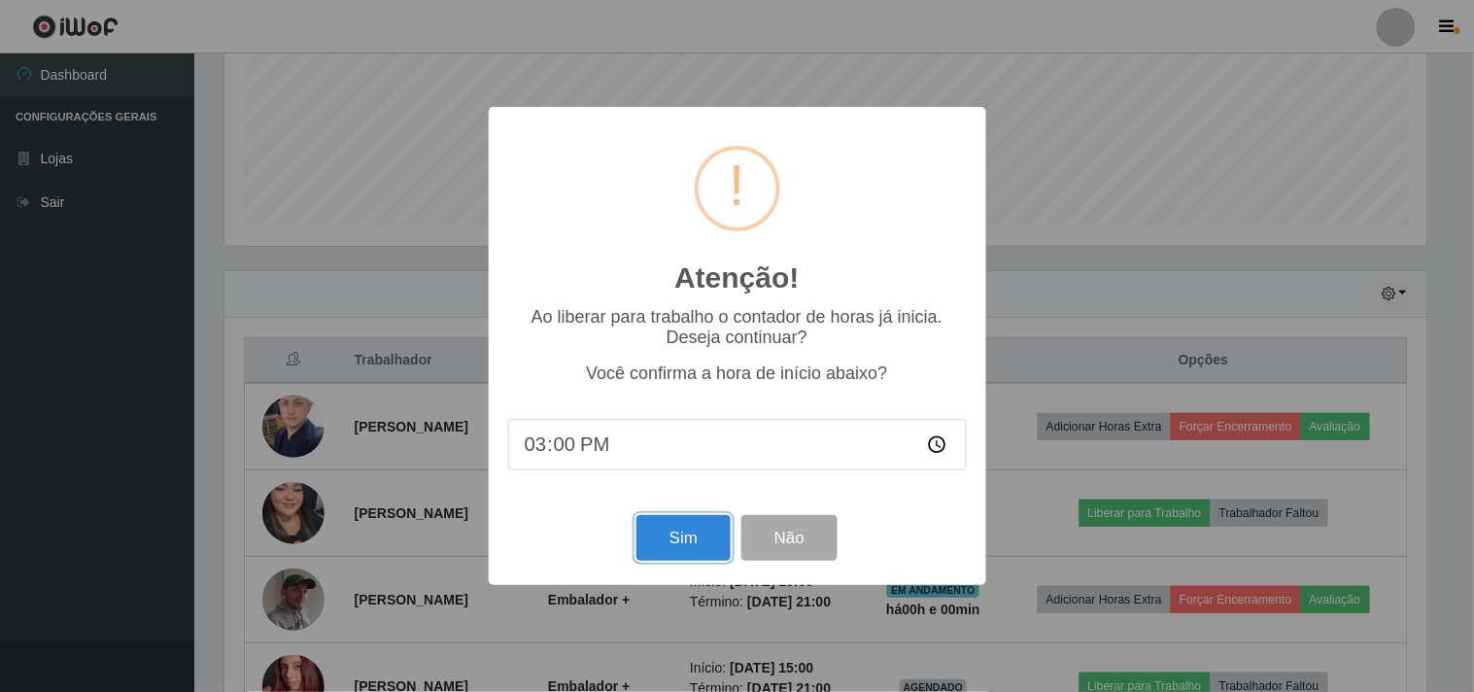
drag, startPoint x: 662, startPoint y: 544, endPoint x: 665, endPoint y: 527, distance: 17.0
click at [664, 544] on button "Sim" at bounding box center [683, 538] width 94 height 46
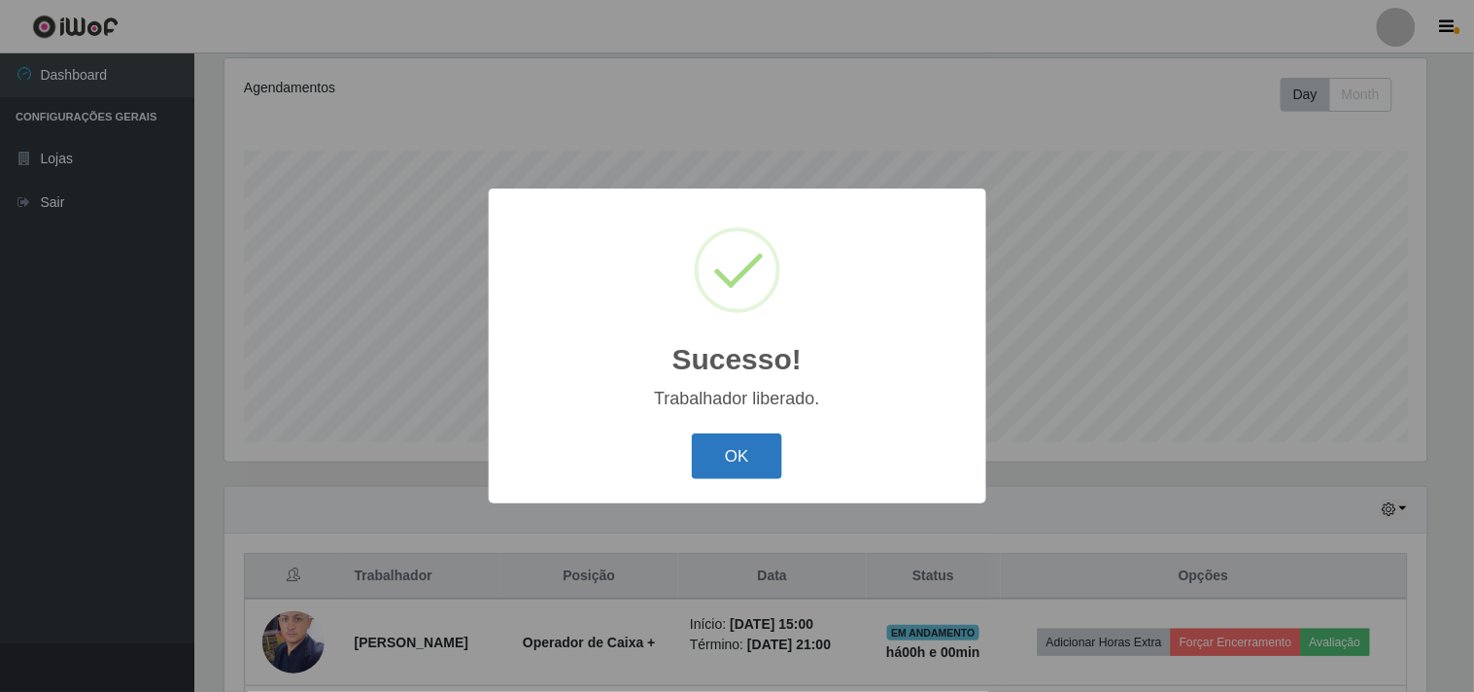
click at [764, 453] on button "OK" at bounding box center [737, 456] width 90 height 46
